Goal: Information Seeking & Learning: Check status

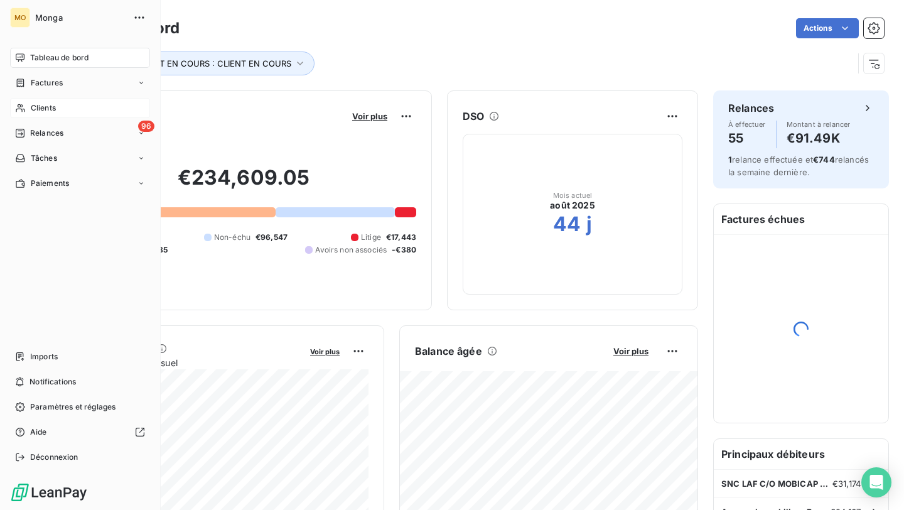
click at [19, 106] on icon at bounding box center [20, 108] width 9 height 8
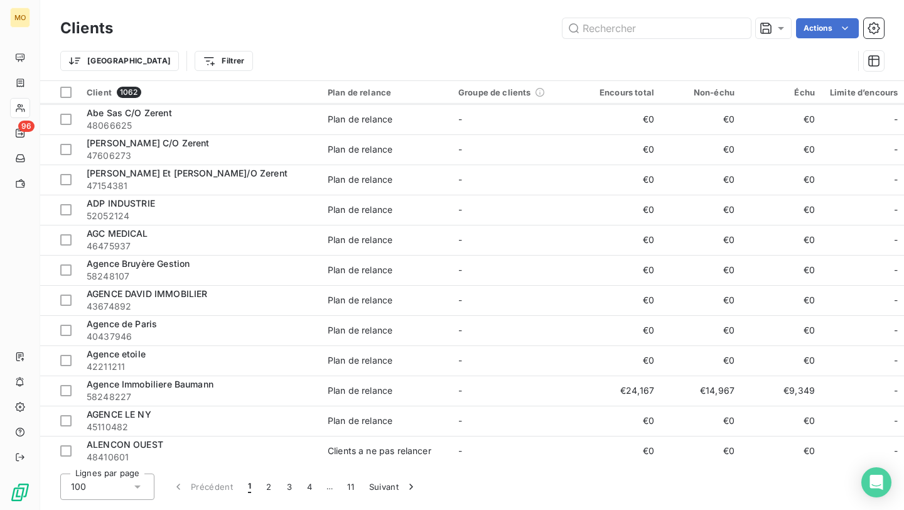
scroll to position [540, 0]
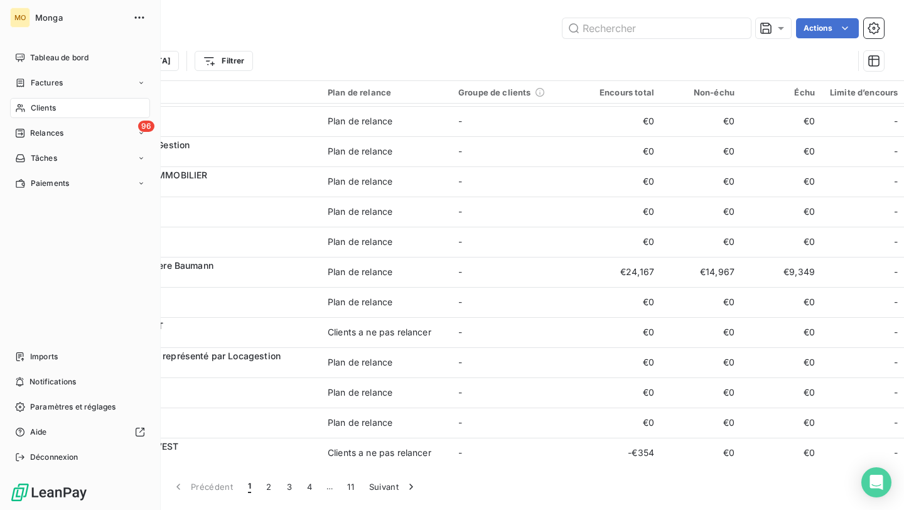
click at [26, 113] on div "Clients" at bounding box center [80, 108] width 140 height 20
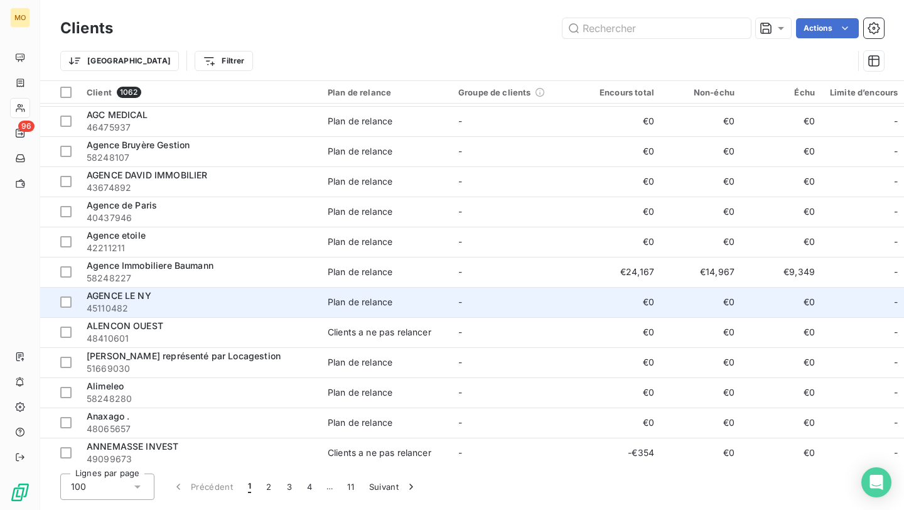
scroll to position [985, 0]
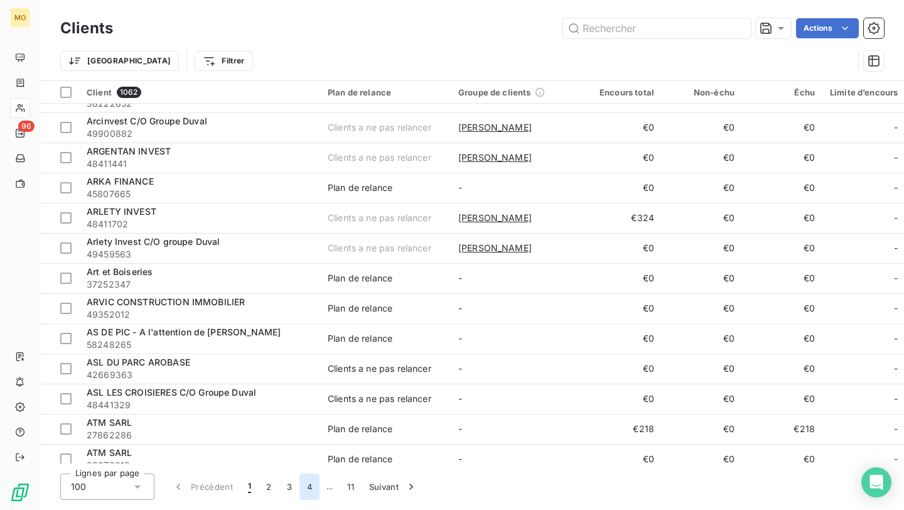
click at [316, 490] on button "4" at bounding box center [309, 486] width 20 height 26
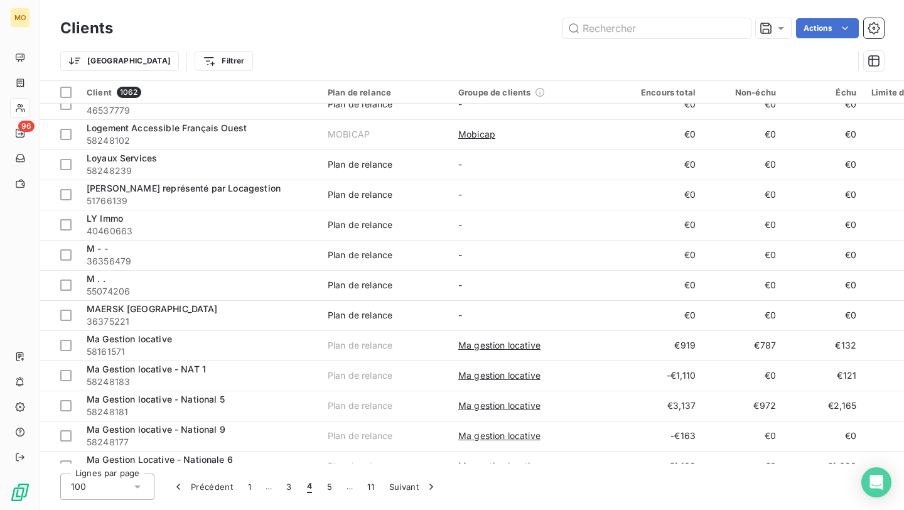
scroll to position [1824, 0]
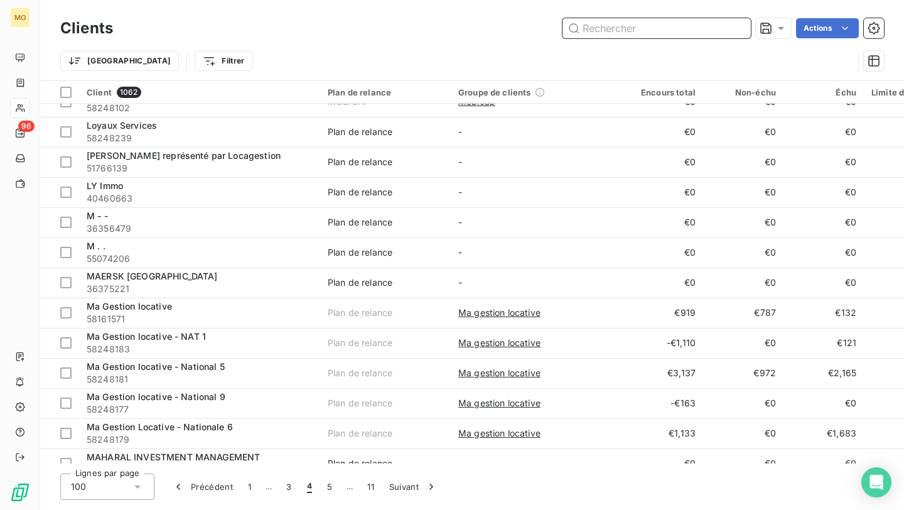
click at [641, 22] on input "text" at bounding box center [656, 28] width 188 height 20
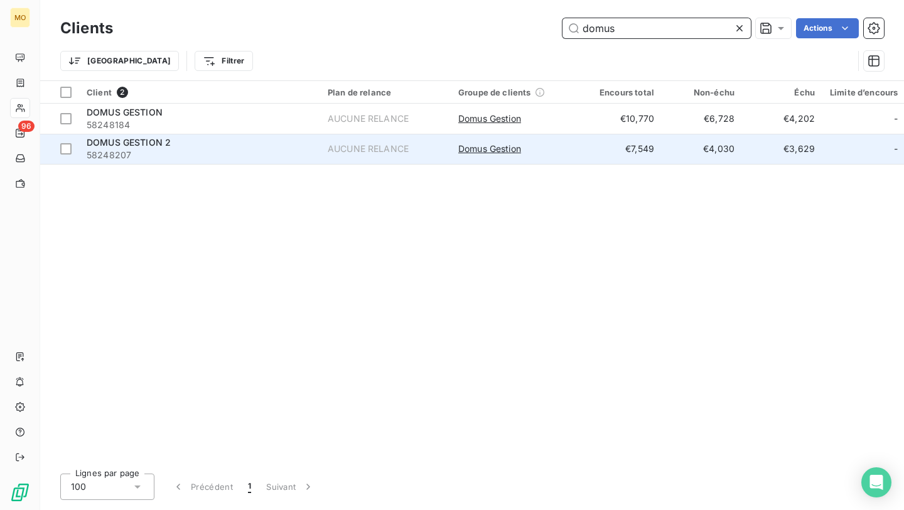
scroll to position [0, 0]
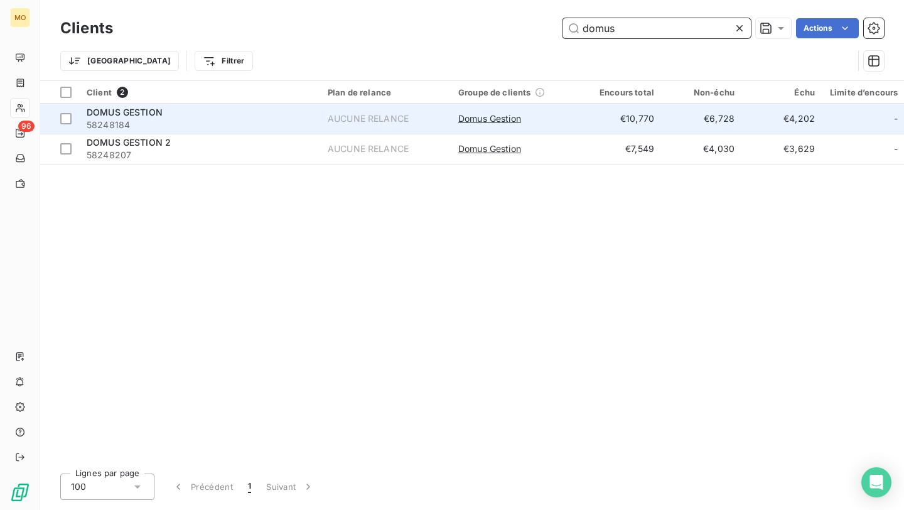
type input "domus"
click at [452, 116] on td "Domus Gestion" at bounding box center [516, 119] width 131 height 30
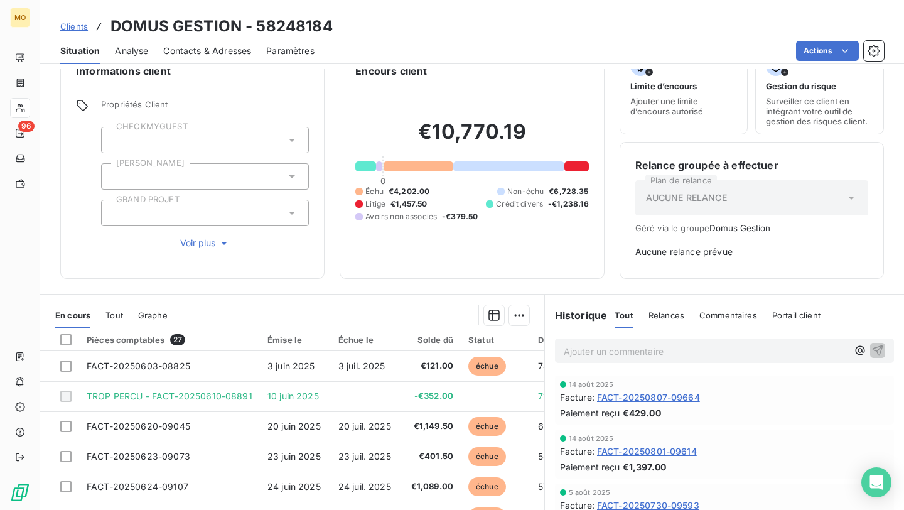
scroll to position [31, 0]
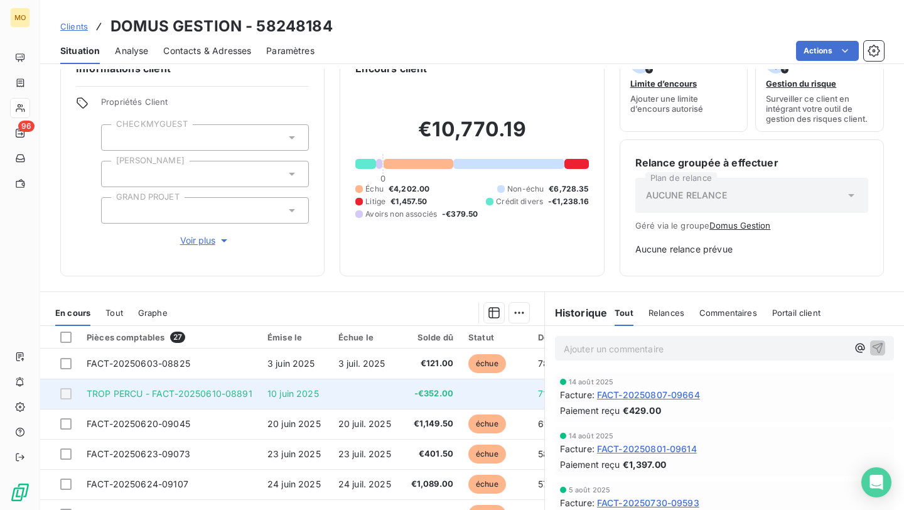
click at [420, 390] on span "-€352.00" at bounding box center [432, 393] width 42 height 13
click at [227, 386] on td "TROP PERCU - FACT-20250610-08891" at bounding box center [169, 393] width 181 height 30
click at [228, 398] on span "TROP PERCU - FACT-20250610-08891" at bounding box center [170, 393] width 166 height 11
